Goal: Check status

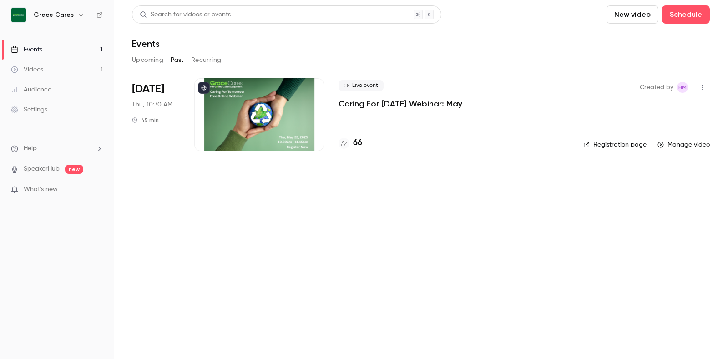
click at [149, 59] on button "Upcoming" at bounding box center [147, 60] width 31 height 15
